Goal: Task Accomplishment & Management: Complete application form

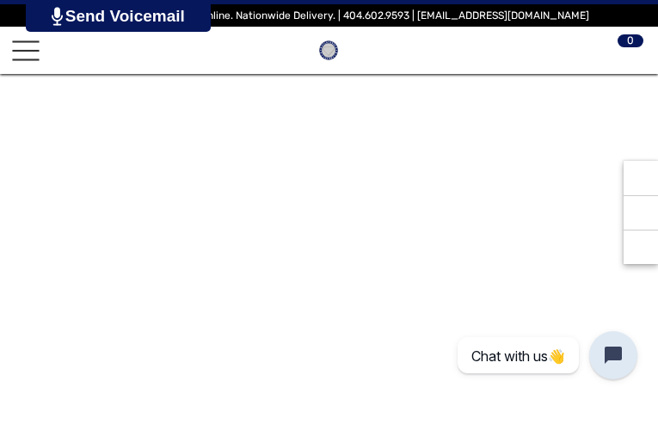
type input "**********"
type input "********"
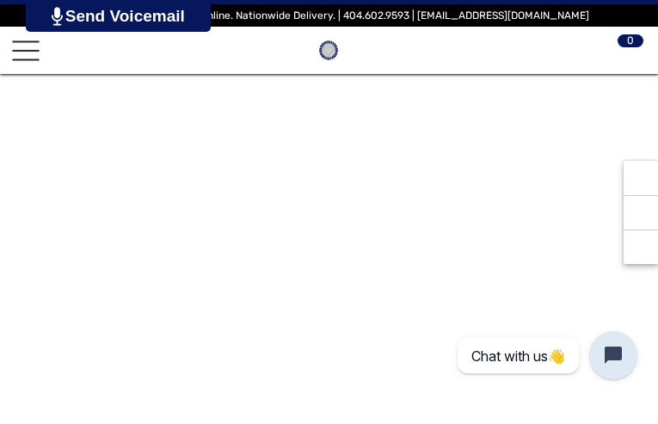
type input "**********"
